Goal: Information Seeking & Learning: Learn about a topic

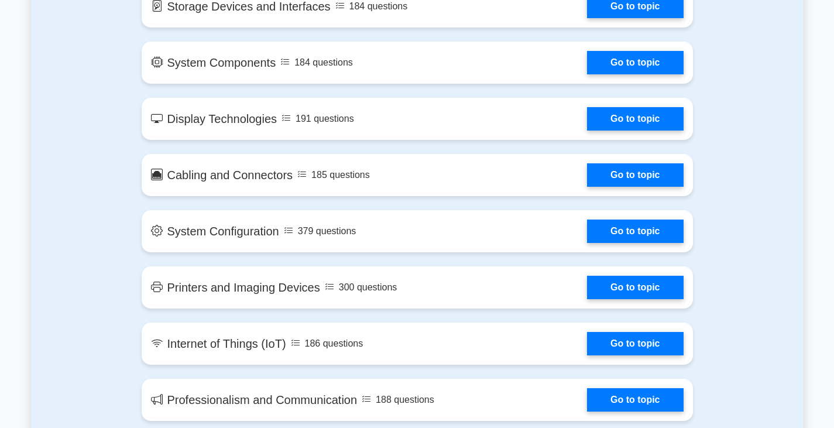
scroll to position [1345, 0]
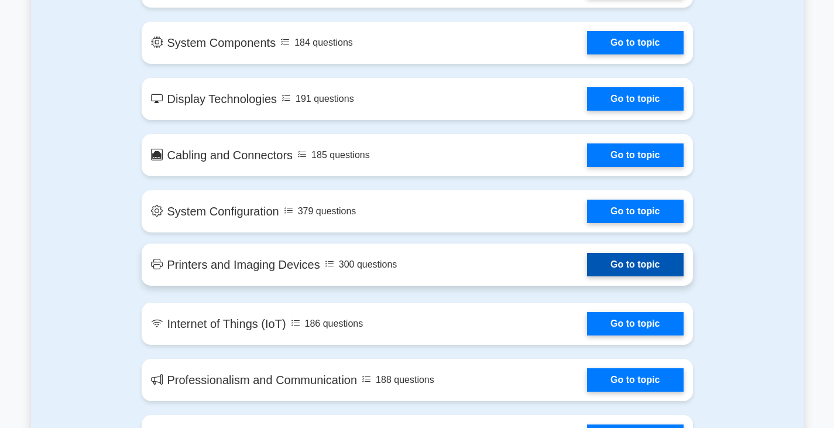
click at [587, 267] on link "Go to topic" at bounding box center [635, 264] width 96 height 23
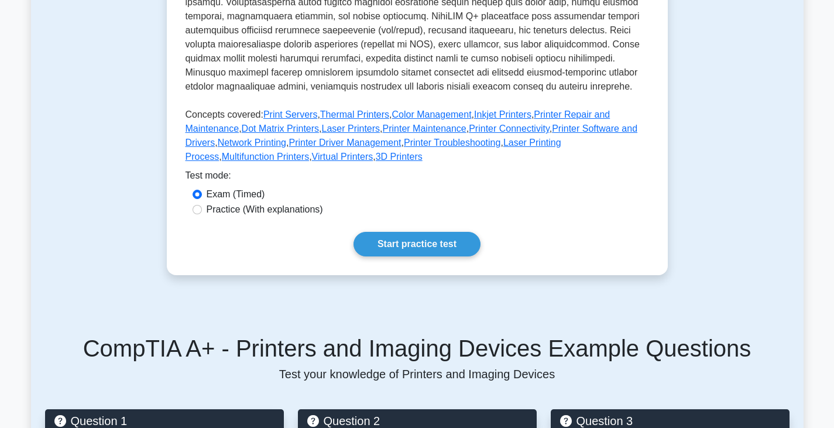
scroll to position [468, 0]
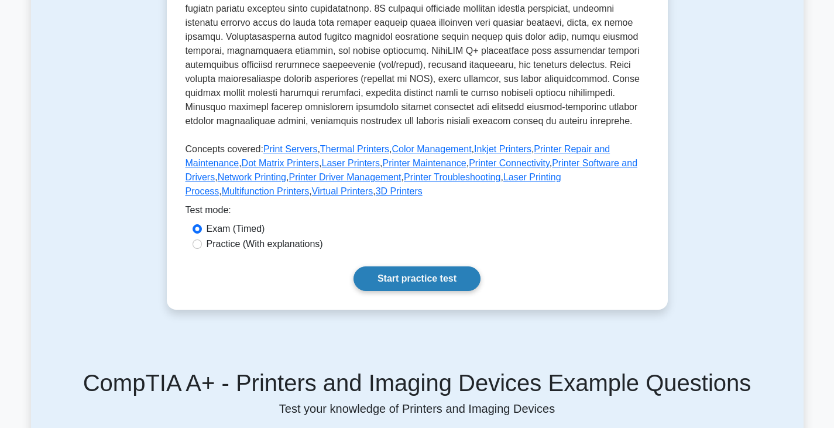
click at [442, 273] on link "Start practice test" at bounding box center [416, 278] width 127 height 25
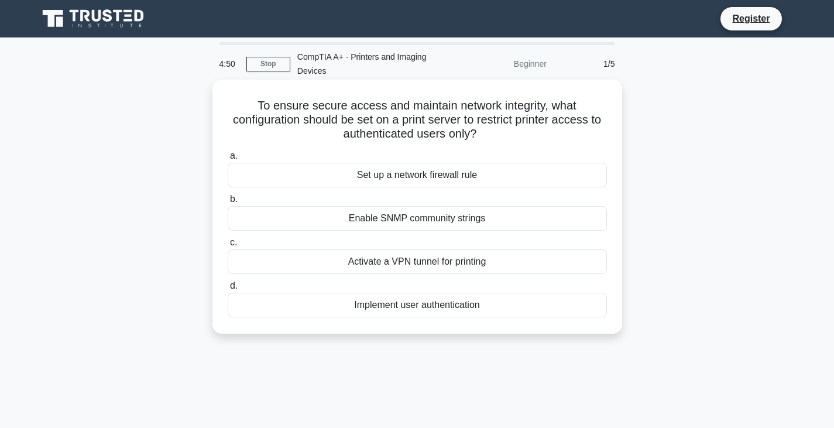
click at [430, 215] on div "Enable SNMP community strings" at bounding box center [417, 218] width 379 height 25
click at [228, 203] on input "b. Enable SNMP community strings" at bounding box center [228, 199] width 0 height 8
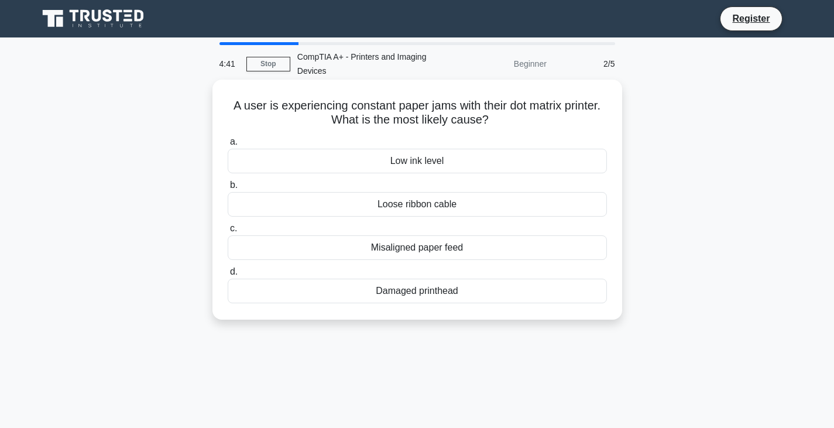
click at [448, 161] on div "Low ink level" at bounding box center [417, 161] width 379 height 25
click at [228, 146] on input "a. Low ink level" at bounding box center [228, 142] width 0 height 8
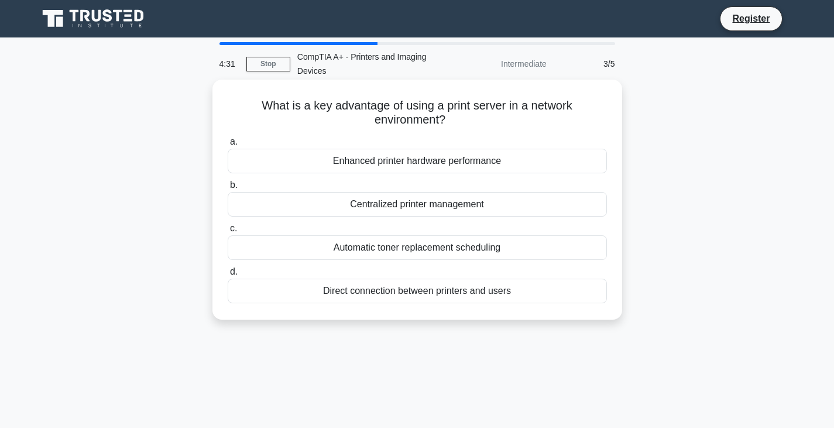
click at [447, 290] on div "Direct connection between printers and users" at bounding box center [417, 290] width 379 height 25
click at [228, 276] on input "d. Direct connection between printers and users" at bounding box center [228, 272] width 0 height 8
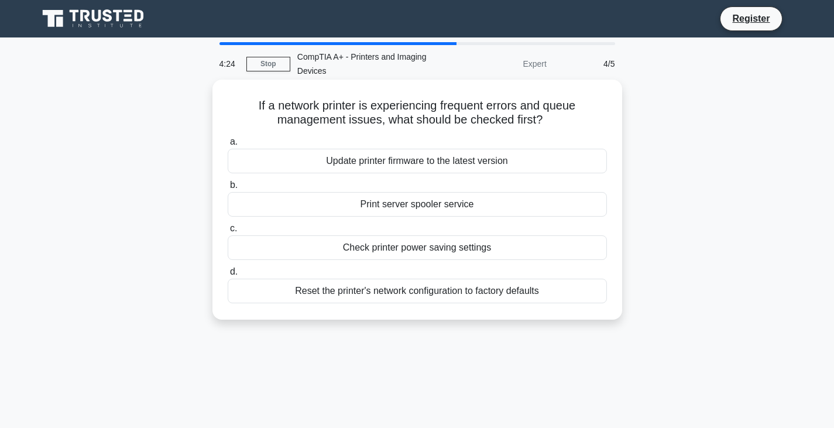
click at [457, 163] on div "Update printer firmware to the latest version" at bounding box center [417, 161] width 379 height 25
click at [228, 146] on input "a. Update printer firmware to the latest version" at bounding box center [228, 142] width 0 height 8
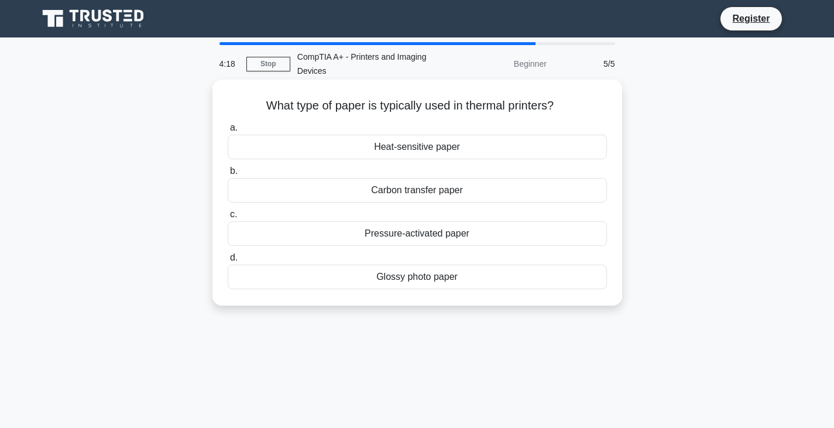
click at [449, 149] on div "Heat-sensitive paper" at bounding box center [417, 147] width 379 height 25
click at [228, 132] on input "a. Heat-sensitive paper" at bounding box center [228, 128] width 0 height 8
